Goal: Task Accomplishment & Management: Use online tool/utility

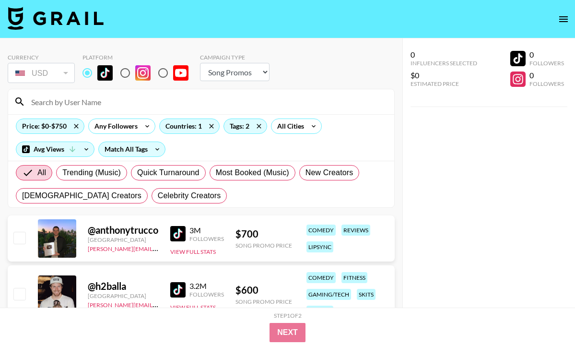
select select "Song"
click at [54, 125] on div "Price: $0-$750" at bounding box center [50, 126] width 68 height 14
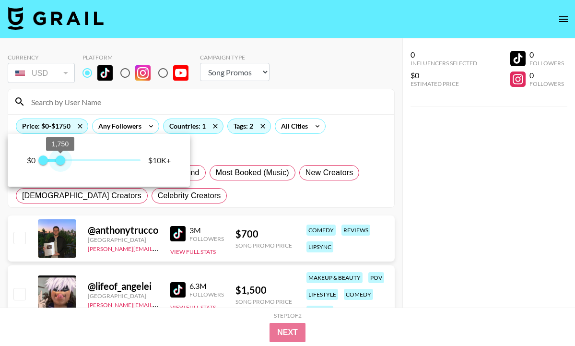
type input "1500"
drag, startPoint x: 50, startPoint y: 159, endPoint x: 59, endPoint y: 160, distance: 9.2
click at [59, 160] on span "1,500" at bounding box center [58, 160] width 10 height 10
click at [212, 155] on div at bounding box center [287, 173] width 575 height 346
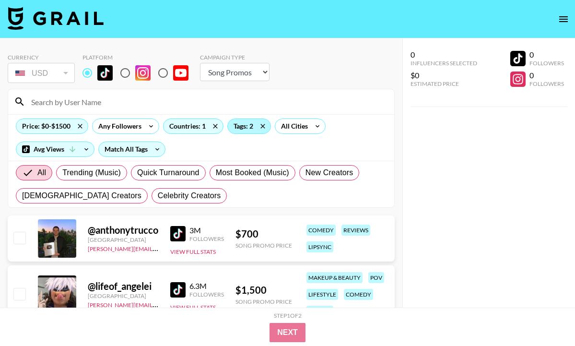
click at [249, 126] on div "Tags: 2" at bounding box center [249, 126] width 43 height 14
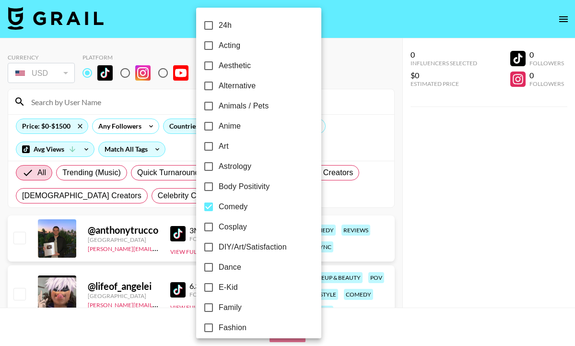
click at [231, 206] on span "Comedy" at bounding box center [233, 207] width 29 height 12
click at [219, 206] on input "Comedy" at bounding box center [209, 207] width 20 height 20
checkbox input "false"
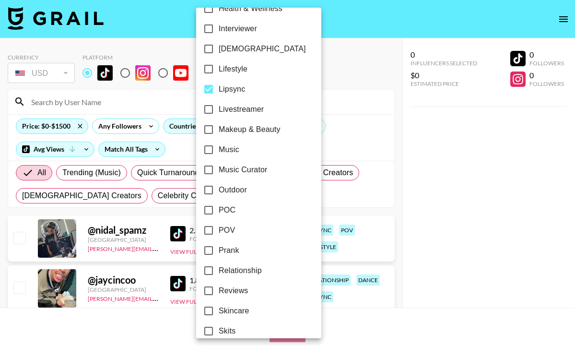
scroll to position [444, 0]
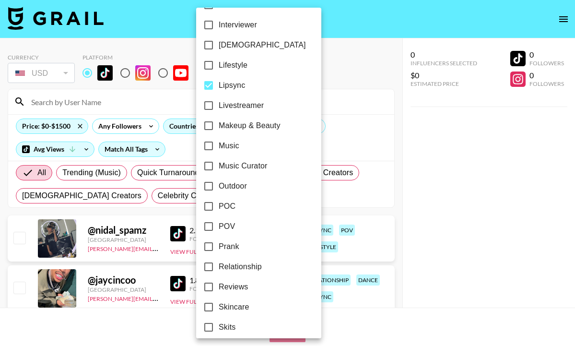
click at [209, 124] on input "Makeup & Beauty" at bounding box center [209, 126] width 20 height 20
checkbox input "true"
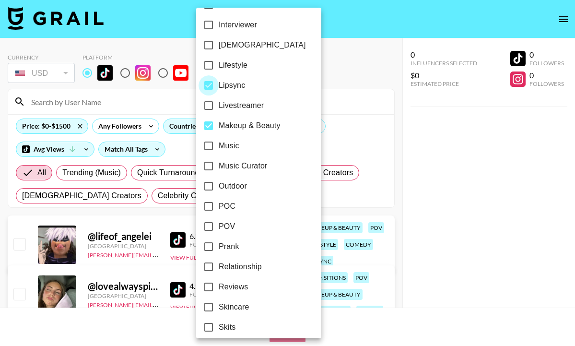
click at [210, 86] on input "Lipsync" at bounding box center [209, 85] width 20 height 20
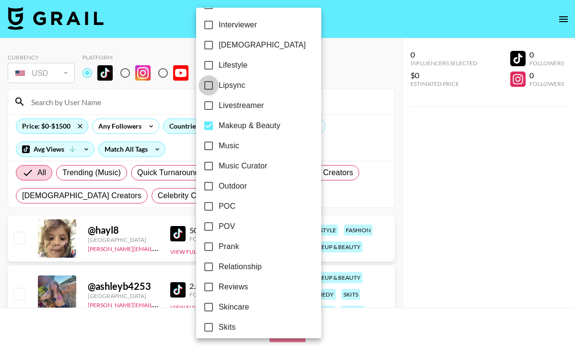
click at [212, 87] on input "Lipsync" at bounding box center [209, 85] width 20 height 20
checkbox input "true"
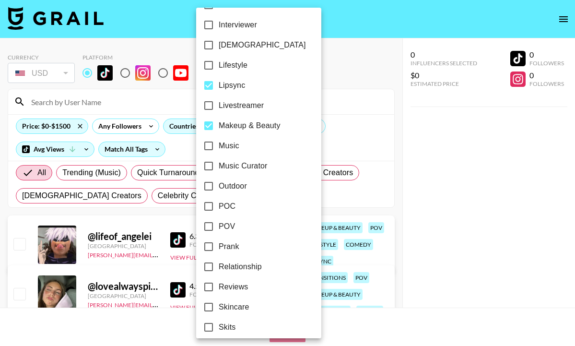
click at [225, 220] on label "POV" at bounding box center [252, 226] width 107 height 20
click at [219, 220] on input "POV" at bounding box center [209, 226] width 20 height 20
checkbox input "true"
click at [181, 164] on div at bounding box center [287, 173] width 575 height 346
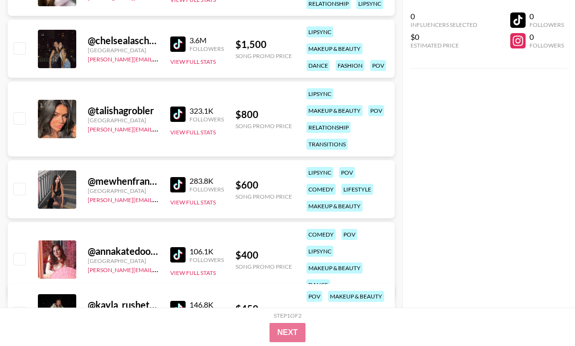
scroll to position [308, 0]
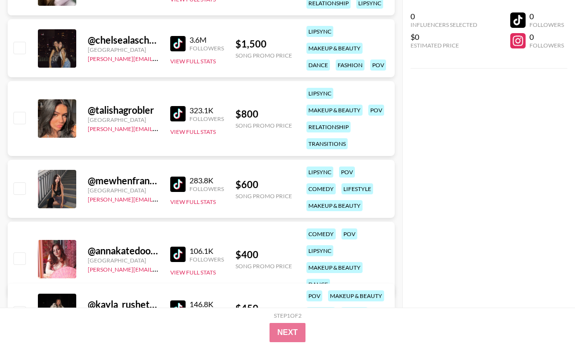
click at [175, 40] on img at bounding box center [177, 43] width 15 height 15
click at [175, 110] on img at bounding box center [177, 113] width 15 height 15
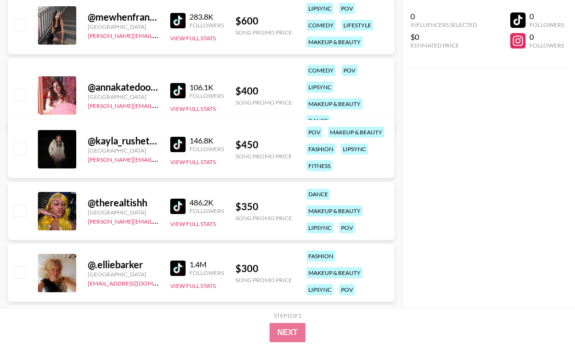
scroll to position [472, 0]
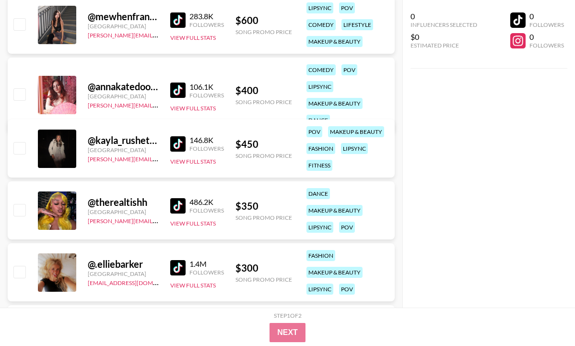
click at [174, 204] on img at bounding box center [177, 205] width 15 height 15
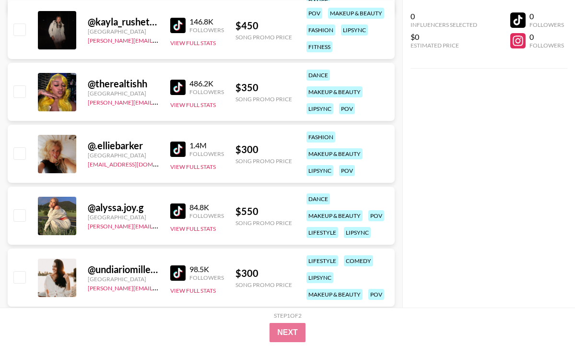
scroll to position [662, 0]
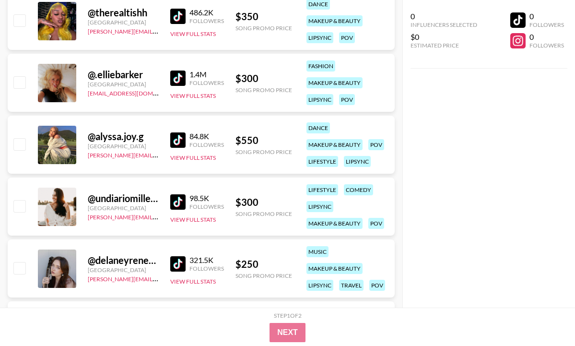
click at [171, 136] on img at bounding box center [177, 139] width 15 height 15
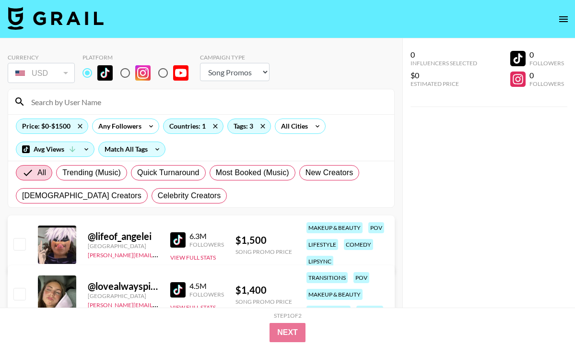
scroll to position [0, 0]
click at [250, 128] on div "Tags: 3" at bounding box center [249, 126] width 43 height 14
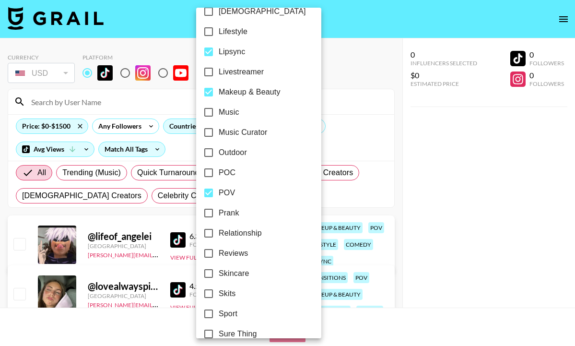
scroll to position [529, 0]
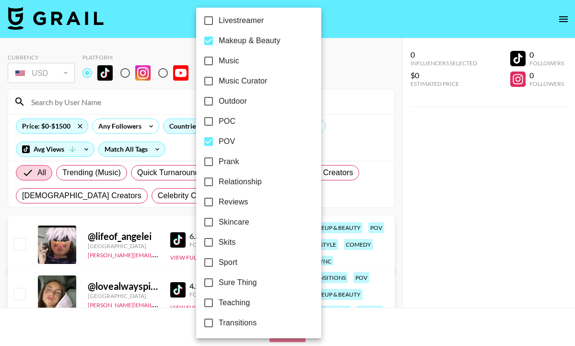
click at [219, 145] on span "POV" at bounding box center [227, 142] width 16 height 12
click at [219, 145] on input "POV" at bounding box center [209, 141] width 20 height 20
checkbox input "false"
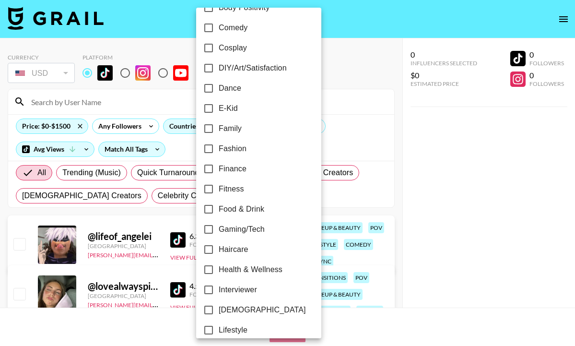
scroll to position [268, 0]
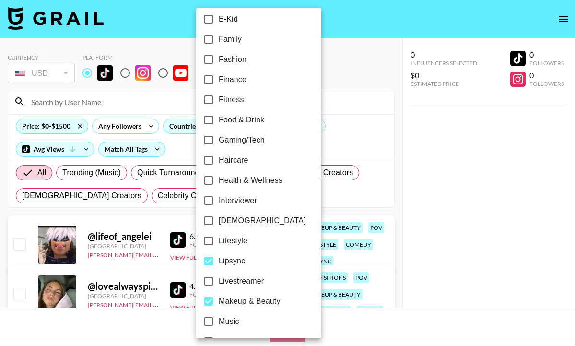
click at [341, 185] on div at bounding box center [287, 173] width 575 height 346
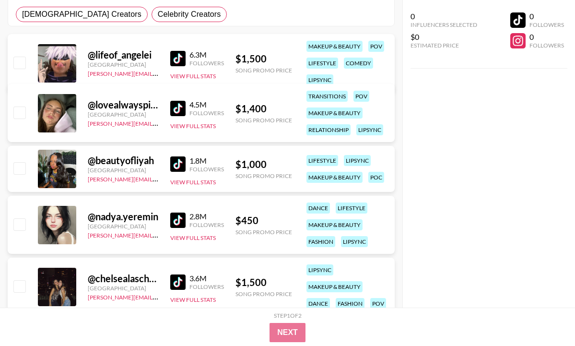
scroll to position [244, 0]
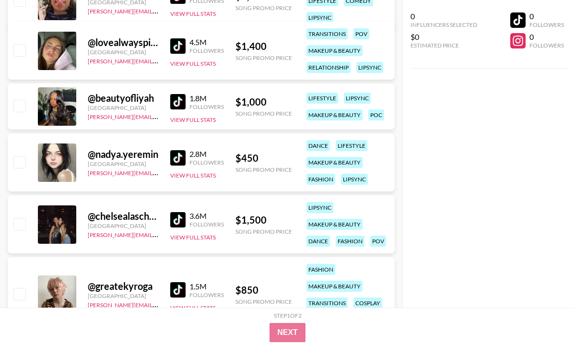
click at [175, 158] on img at bounding box center [177, 157] width 15 height 15
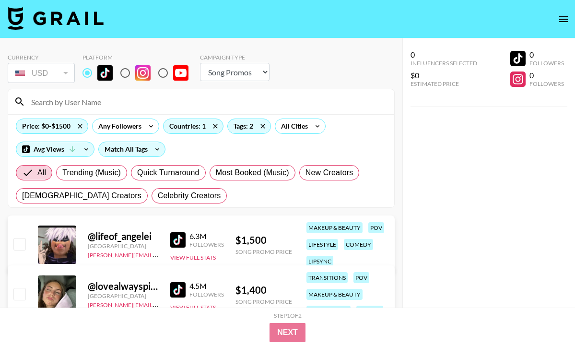
scroll to position [0, 0]
click at [127, 76] on input "radio" at bounding box center [125, 73] width 20 height 20
radio input "true"
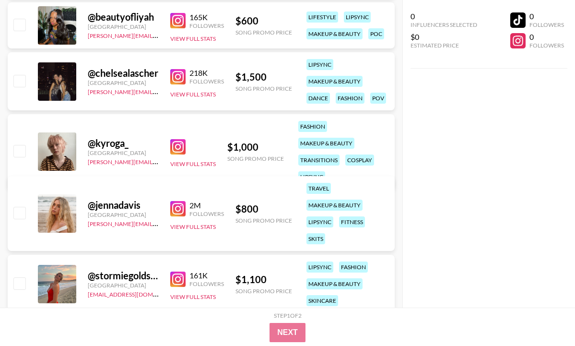
scroll to position [327, 0]
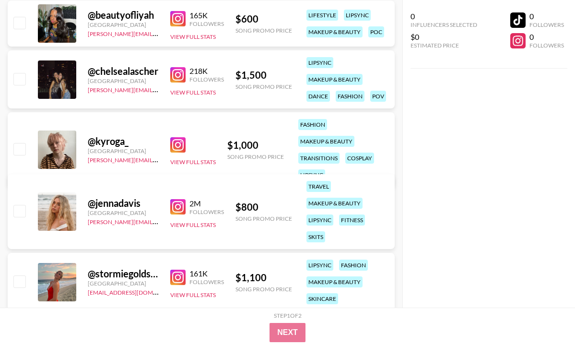
click at [175, 199] on img at bounding box center [177, 206] width 15 height 15
click at [174, 279] on img at bounding box center [177, 277] width 15 height 15
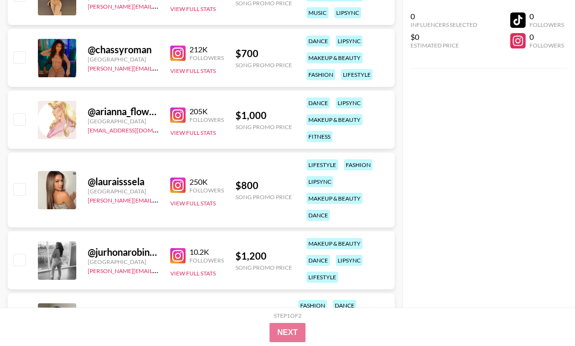
scroll to position [850, 0]
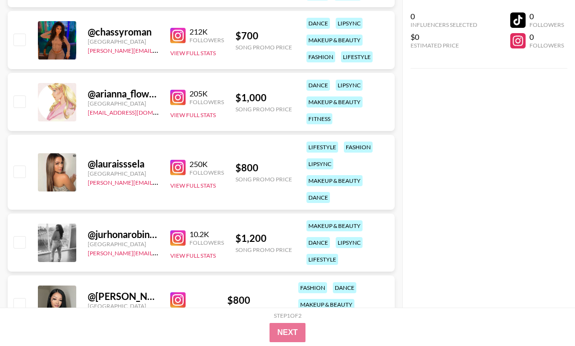
click at [177, 163] on img at bounding box center [177, 167] width 15 height 15
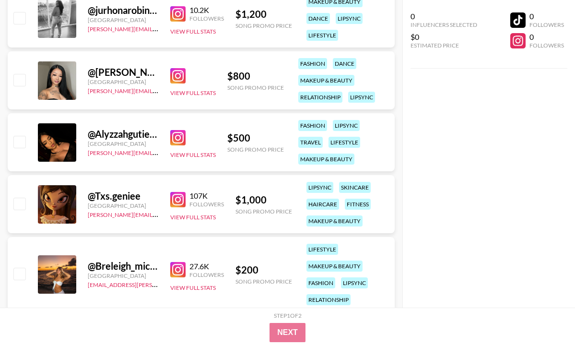
scroll to position [1097, 0]
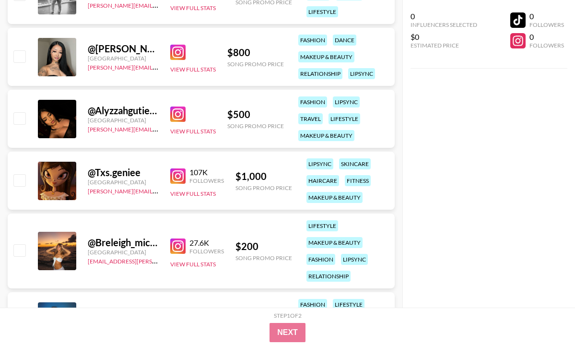
click at [178, 242] on img at bounding box center [177, 245] width 15 height 15
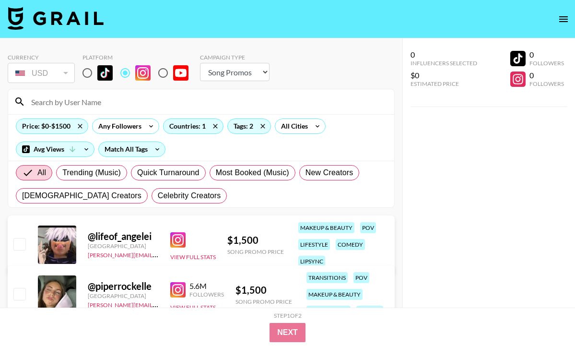
scroll to position [0, 0]
click at [139, 130] on div "Any Followers" at bounding box center [118, 126] width 51 height 14
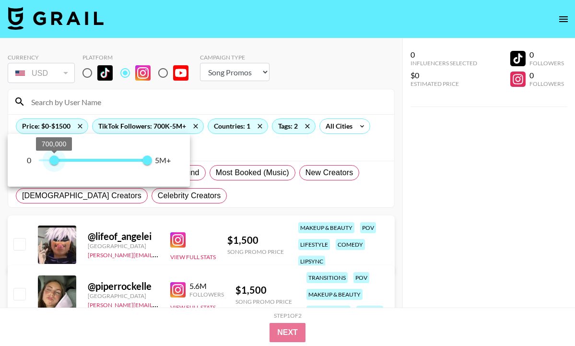
type input "600000"
drag, startPoint x: 41, startPoint y: 155, endPoint x: 52, endPoint y: 157, distance: 11.2
click at [52, 157] on span "600,000" at bounding box center [52, 160] width 10 height 10
click at [189, 101] on div at bounding box center [287, 173] width 575 height 346
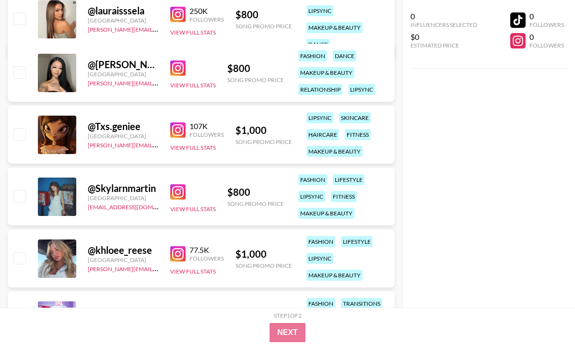
scroll to position [969, 0]
click at [174, 193] on img at bounding box center [177, 191] width 15 height 15
click at [179, 254] on img at bounding box center [177, 253] width 15 height 15
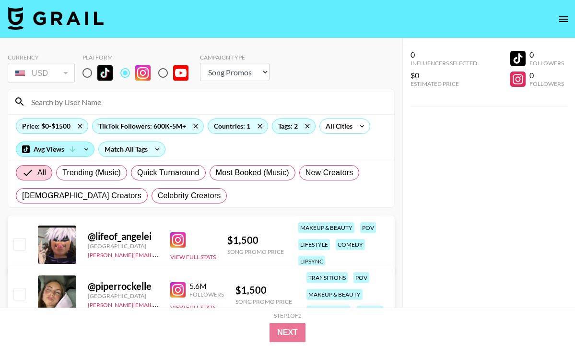
scroll to position [0, 0]
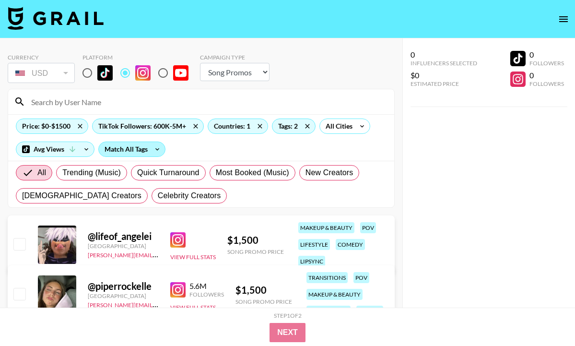
click at [137, 142] on div "Match All Tags" at bounding box center [132, 149] width 66 height 14
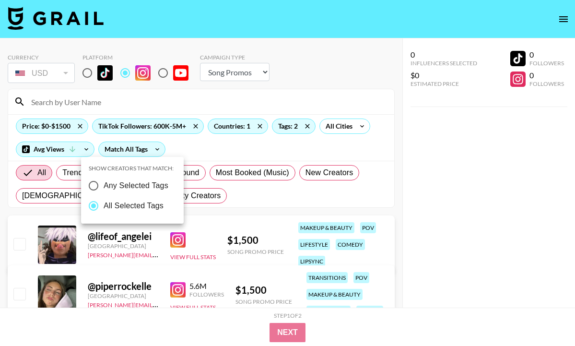
click at [147, 187] on span "Any Selected Tags" at bounding box center [136, 186] width 65 height 12
click at [104, 187] on input "Any Selected Tags" at bounding box center [93, 186] width 20 height 20
radio input "true"
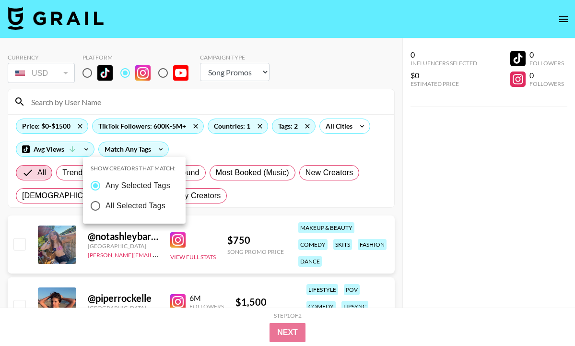
click at [149, 204] on span "All Selected Tags" at bounding box center [136, 206] width 60 height 12
click at [106, 204] on input "All Selected Tags" at bounding box center [95, 206] width 20 height 20
radio input "true"
radio input "false"
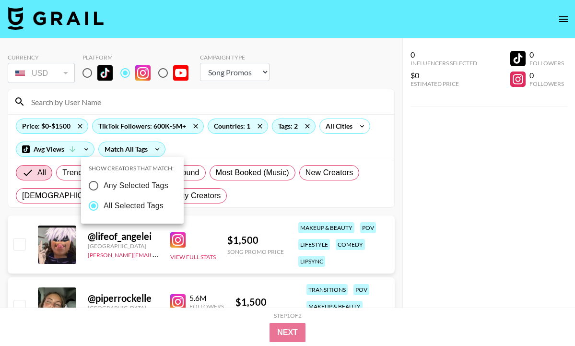
click at [221, 203] on div at bounding box center [287, 173] width 575 height 346
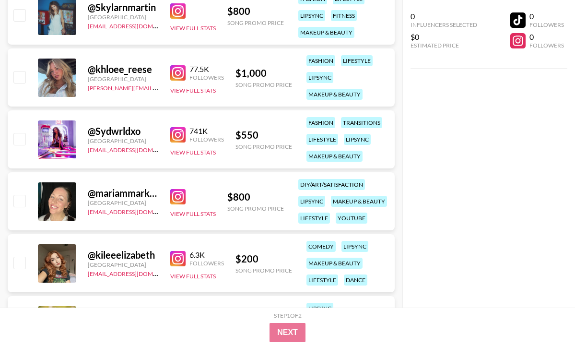
scroll to position [1199, 0]
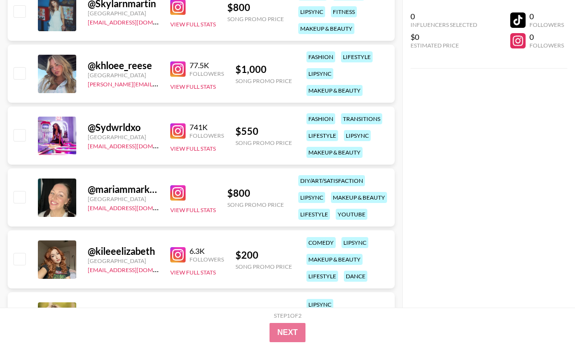
click at [171, 132] on img at bounding box center [177, 130] width 15 height 15
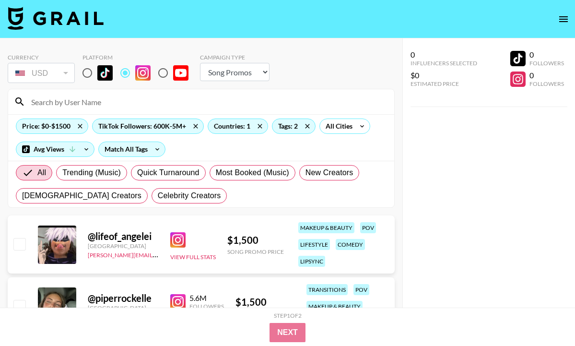
scroll to position [0, 0]
